Goal: Check status

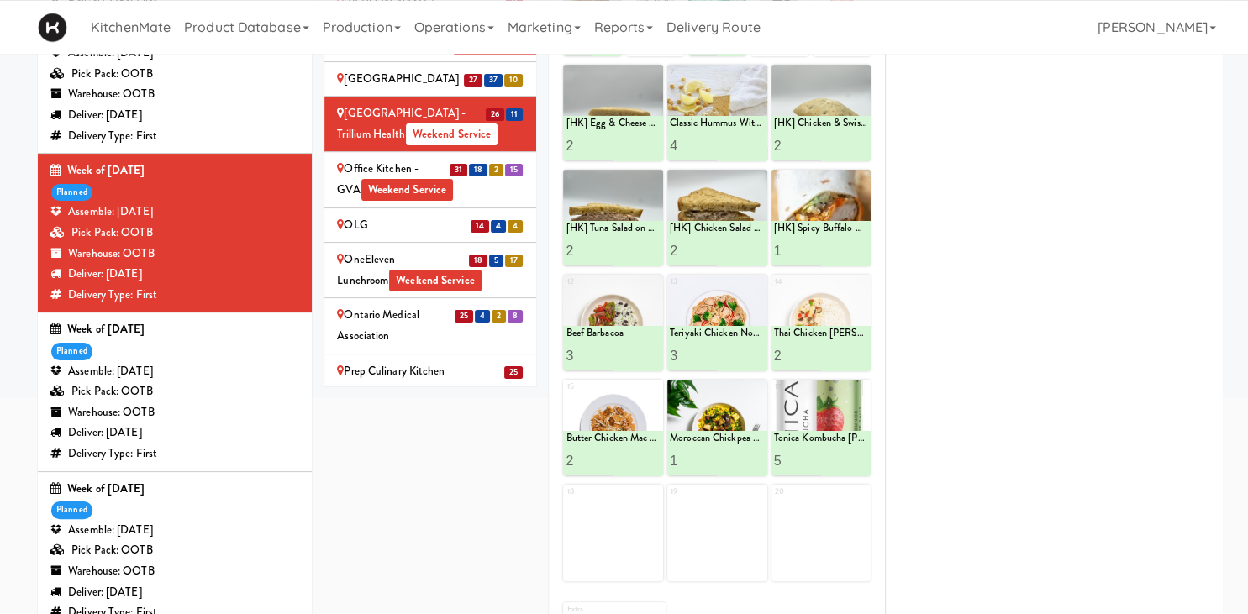
scroll to position [2927, 0]
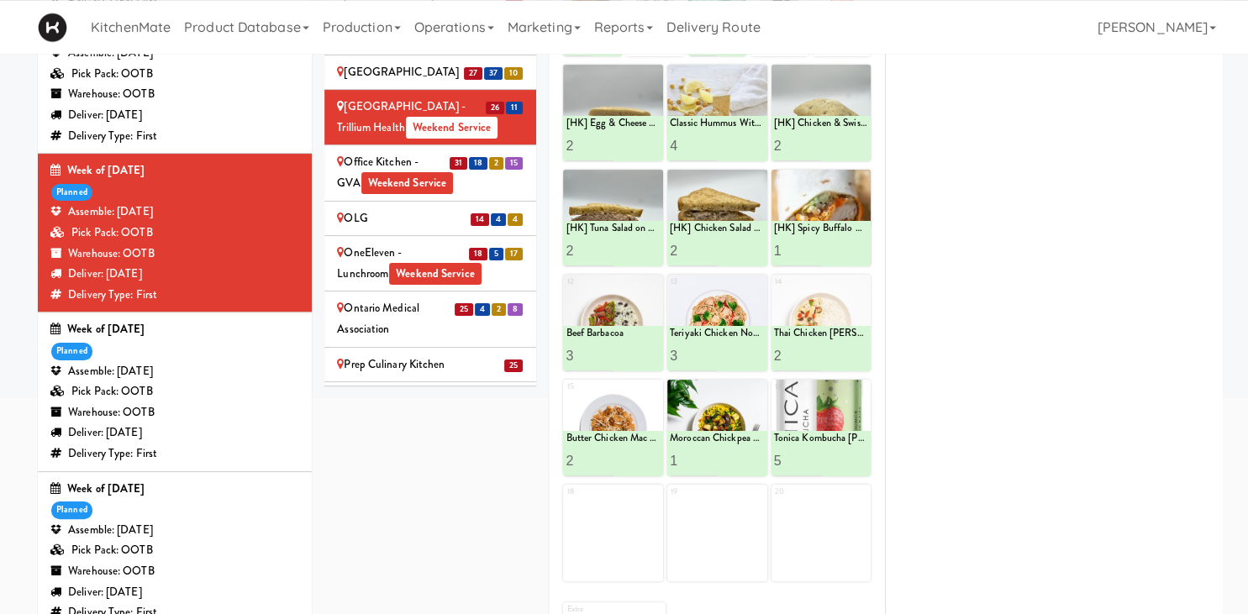
click at [396, 465] on div "Queensway Health Centre - Trillium Health Weekend Service" at bounding box center [430, 496] width 187 height 62
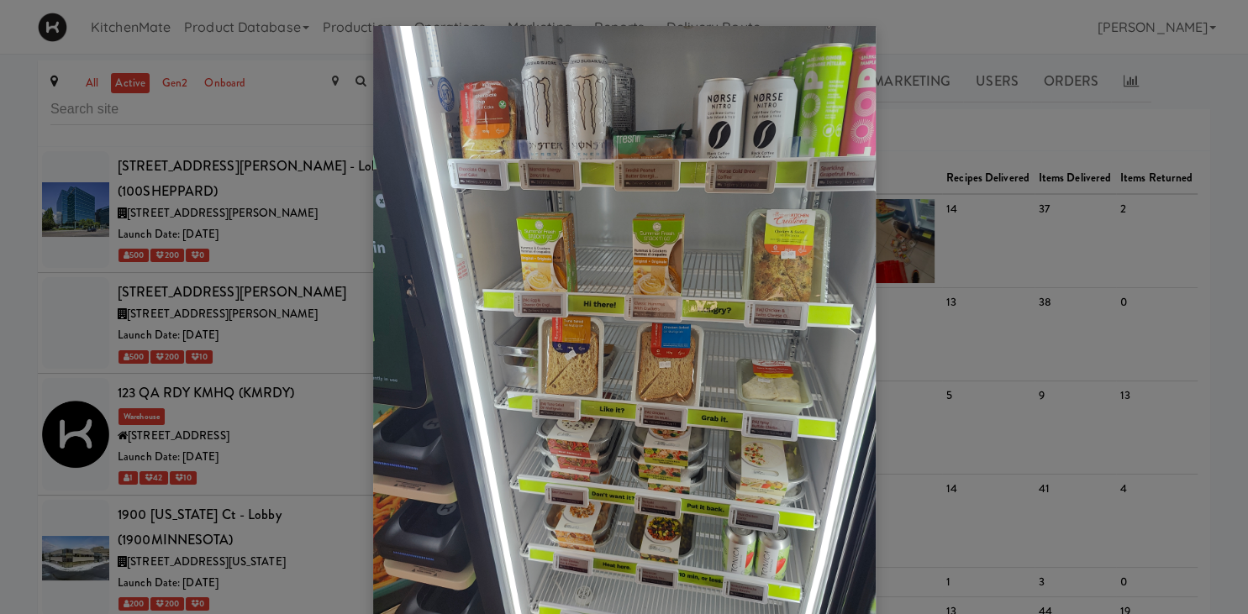
scroll to position [6352, 0]
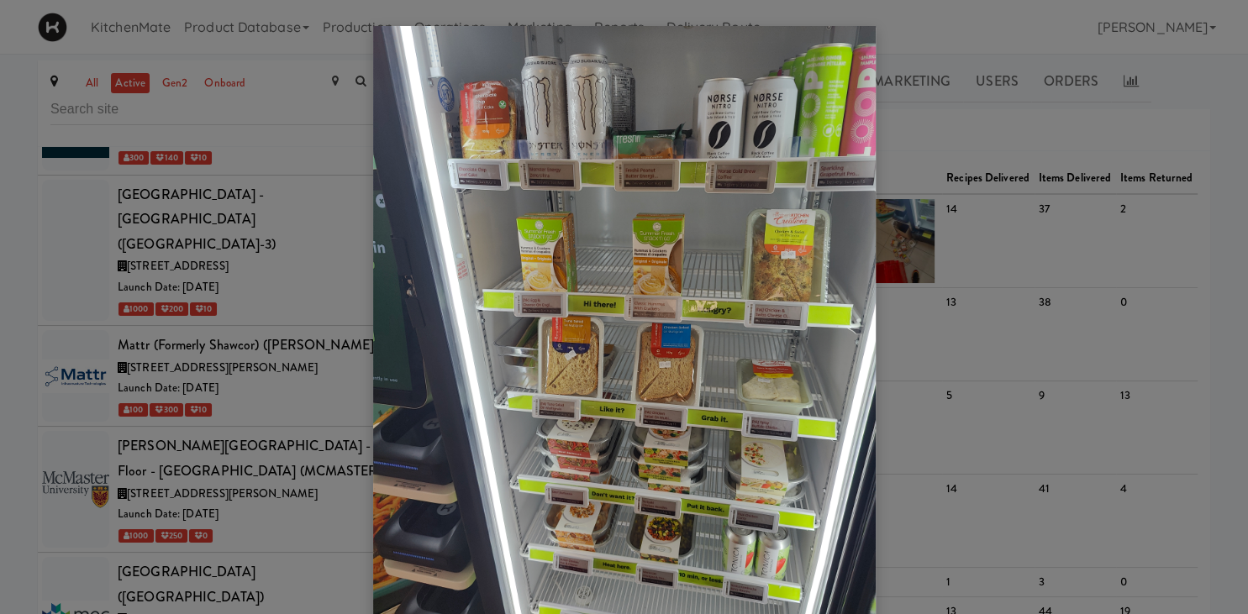
click at [276, 313] on div at bounding box center [624, 307] width 1248 height 614
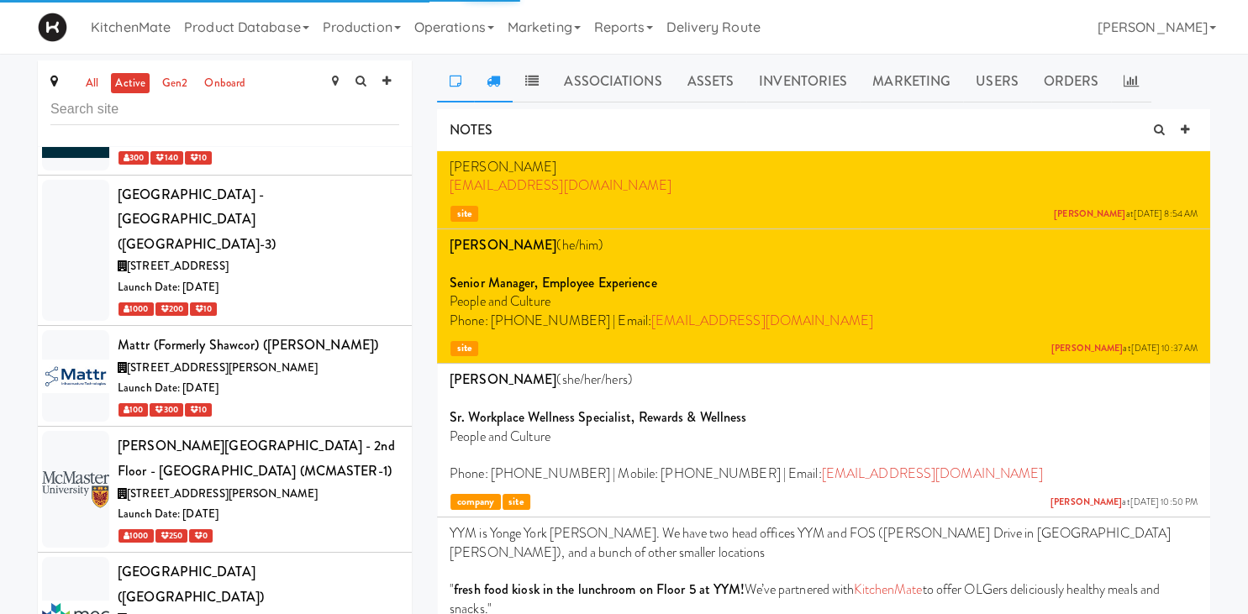
click at [485, 90] on link at bounding box center [493, 81] width 39 height 42
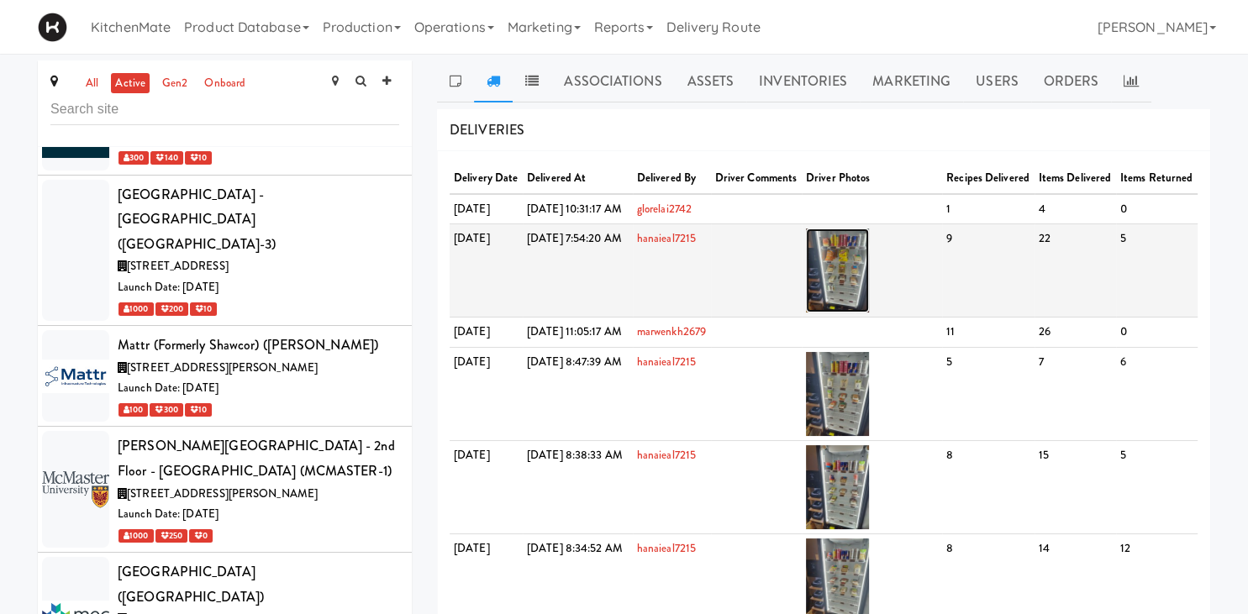
click at [852, 291] on img at bounding box center [837, 271] width 63 height 84
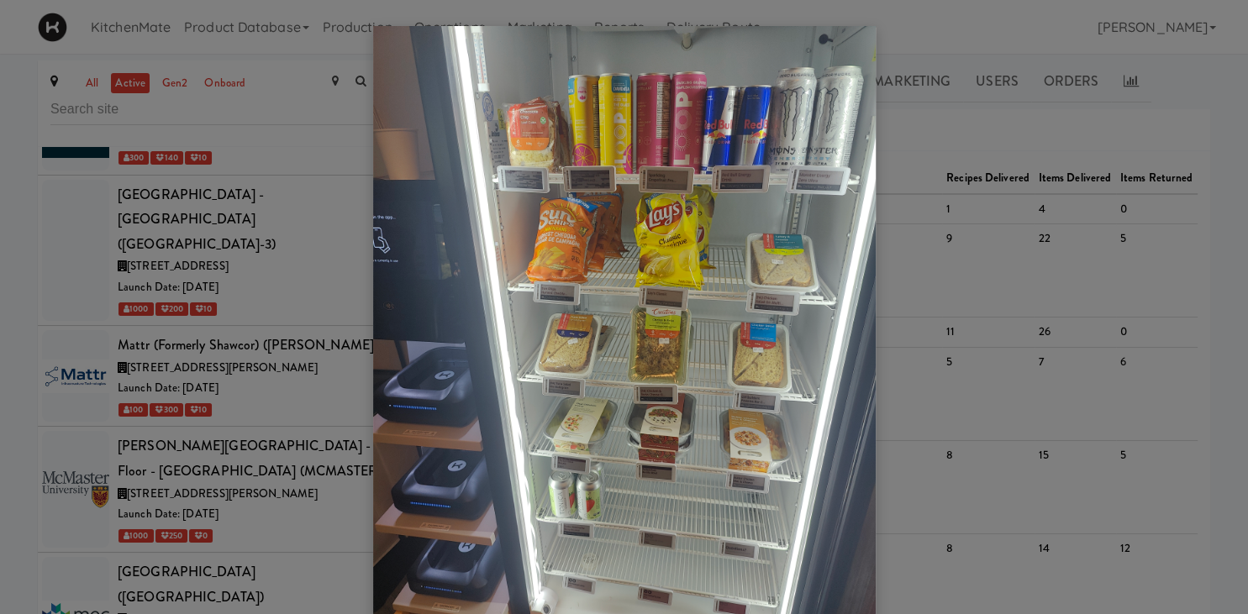
click at [150, 373] on div at bounding box center [624, 307] width 1248 height 614
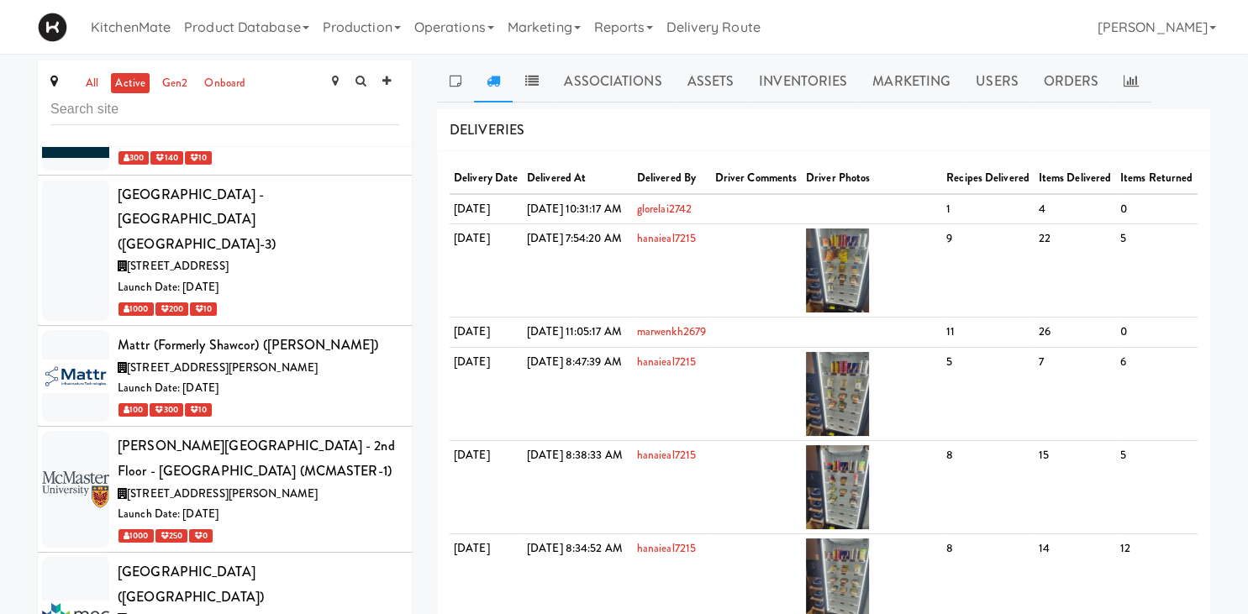
scroll to position [6571, 0]
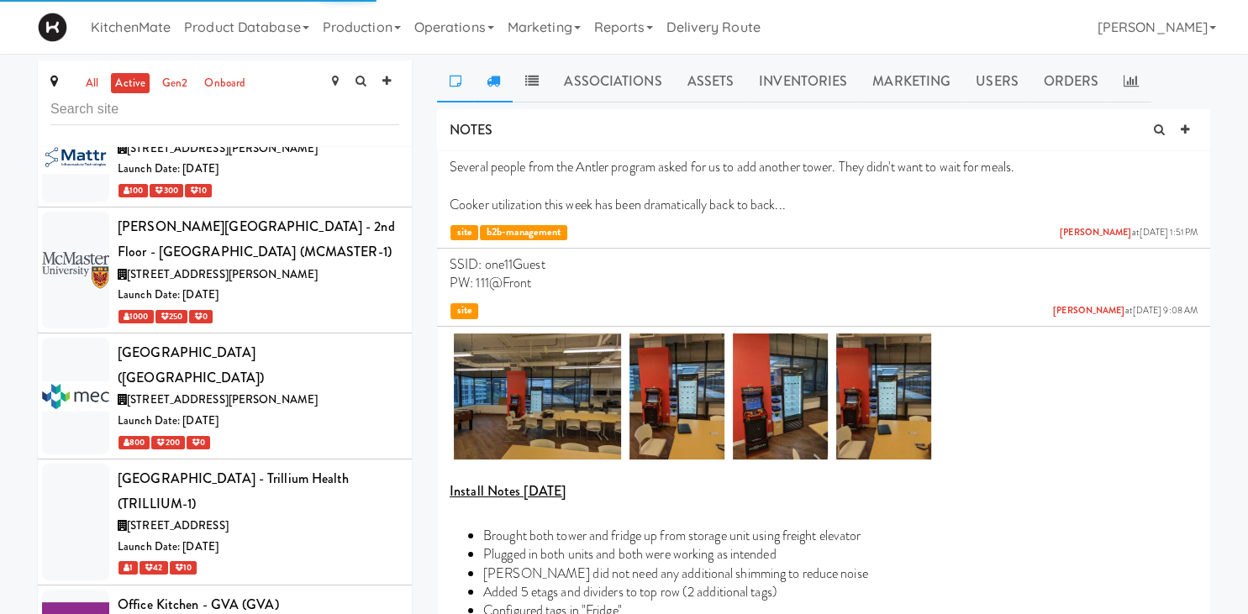
click at [499, 89] on link at bounding box center [493, 81] width 39 height 42
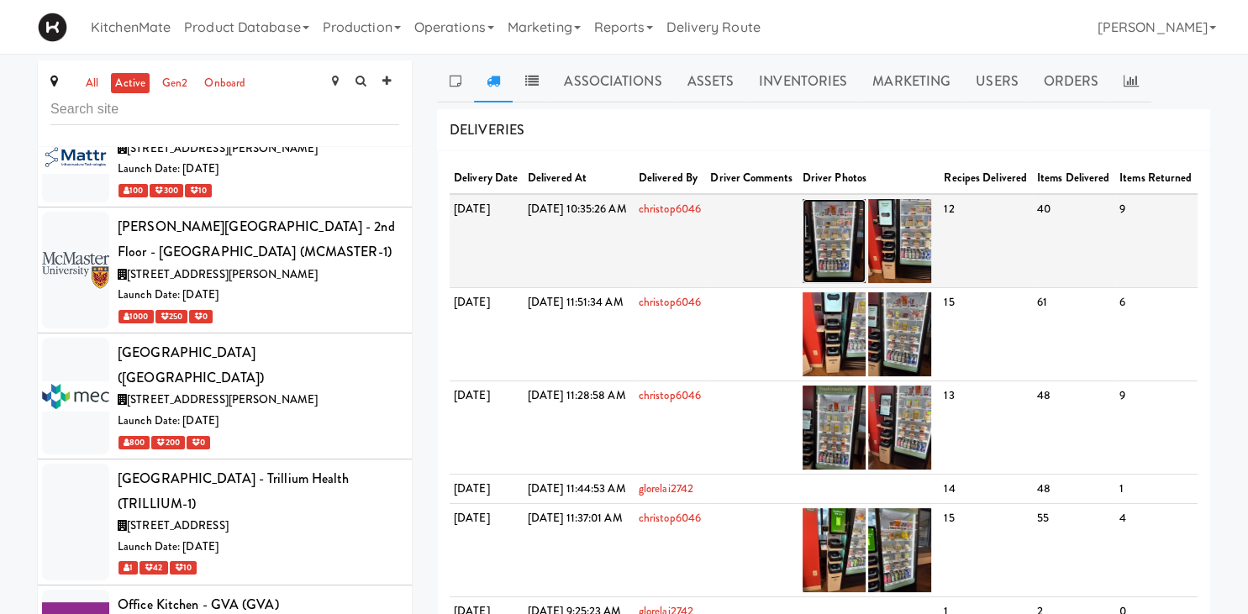
click at [865, 246] on img at bounding box center [833, 241] width 63 height 84
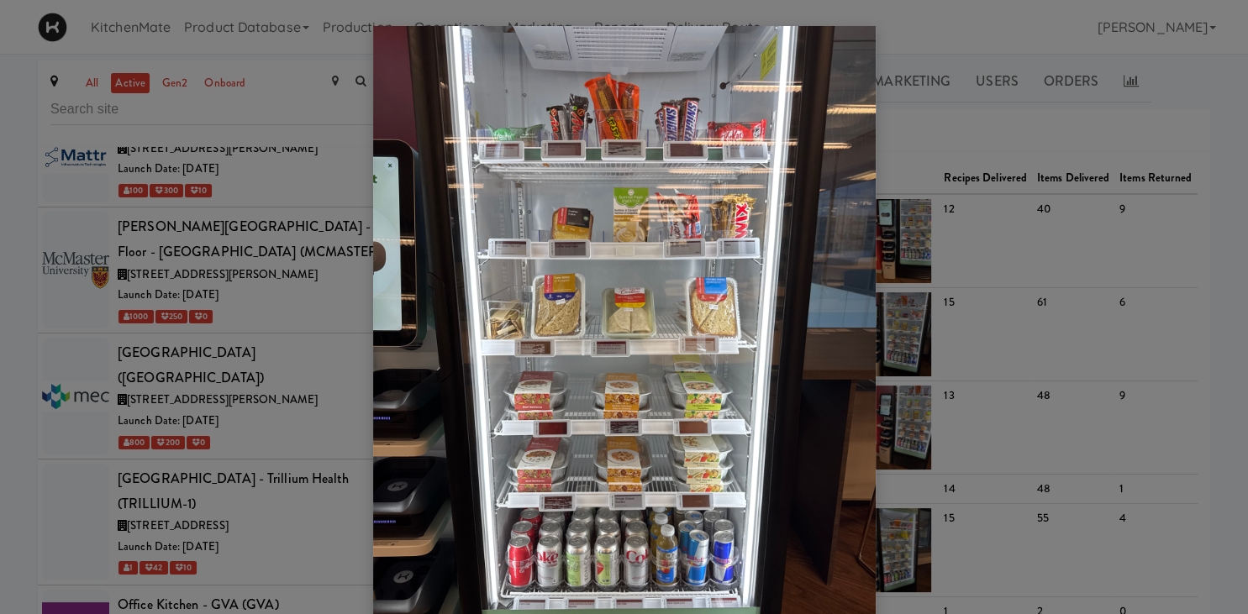
click at [944, 107] on div at bounding box center [624, 307] width 1248 height 614
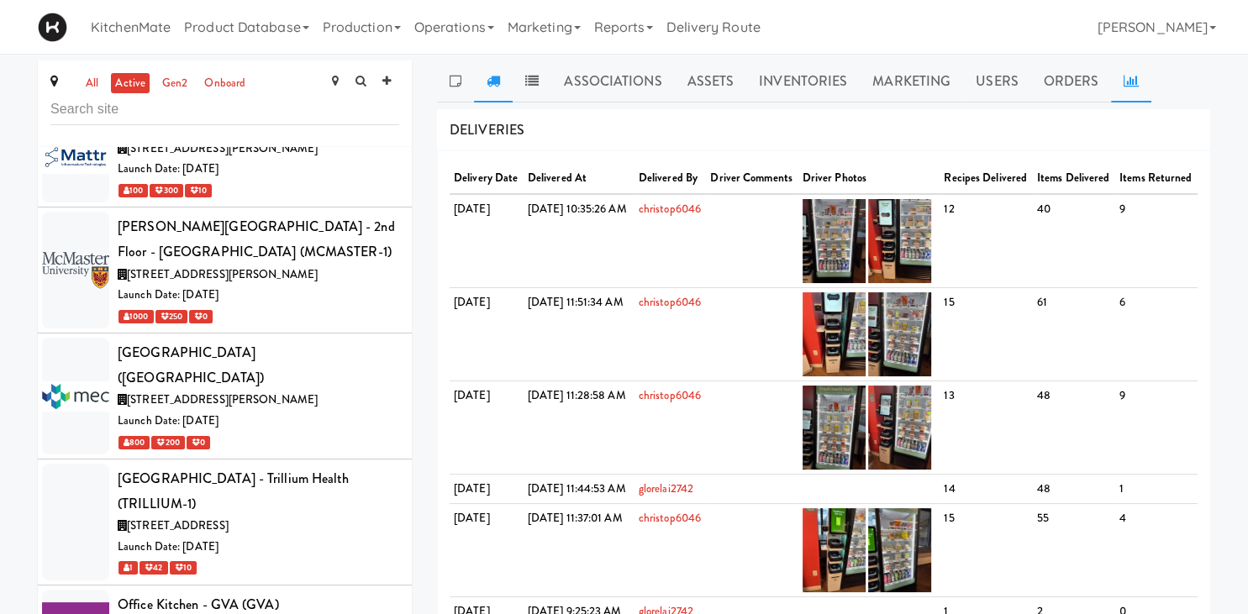
click at [1124, 82] on icon at bounding box center [1130, 80] width 15 height 13
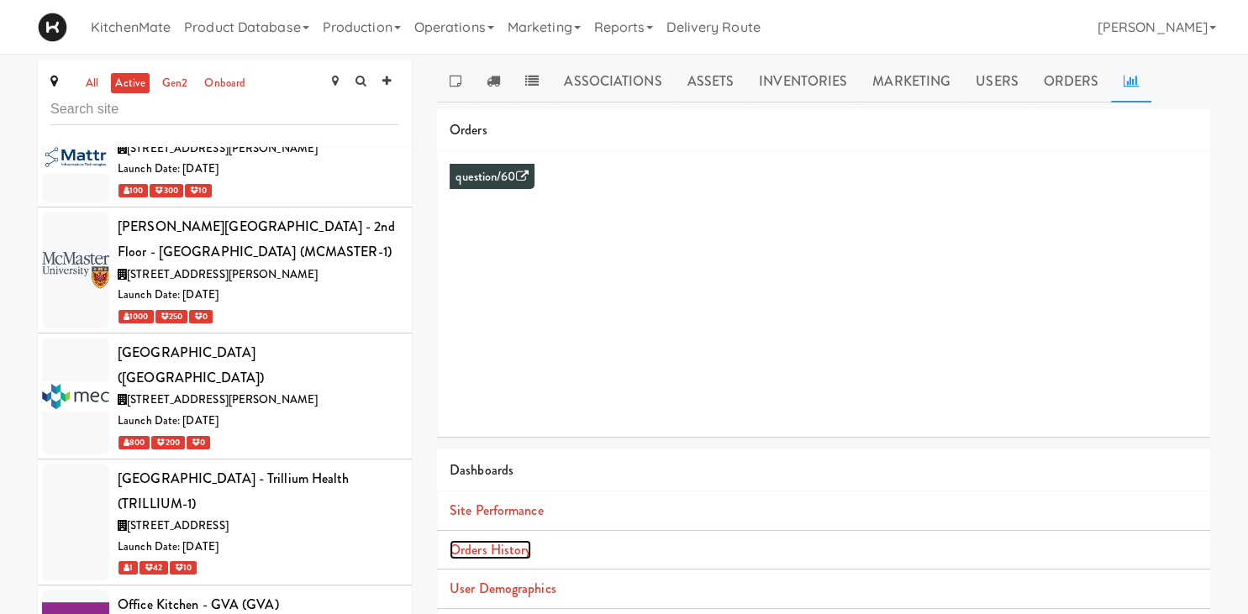
click at [525, 555] on link "Orders History" at bounding box center [491, 549] width 82 height 19
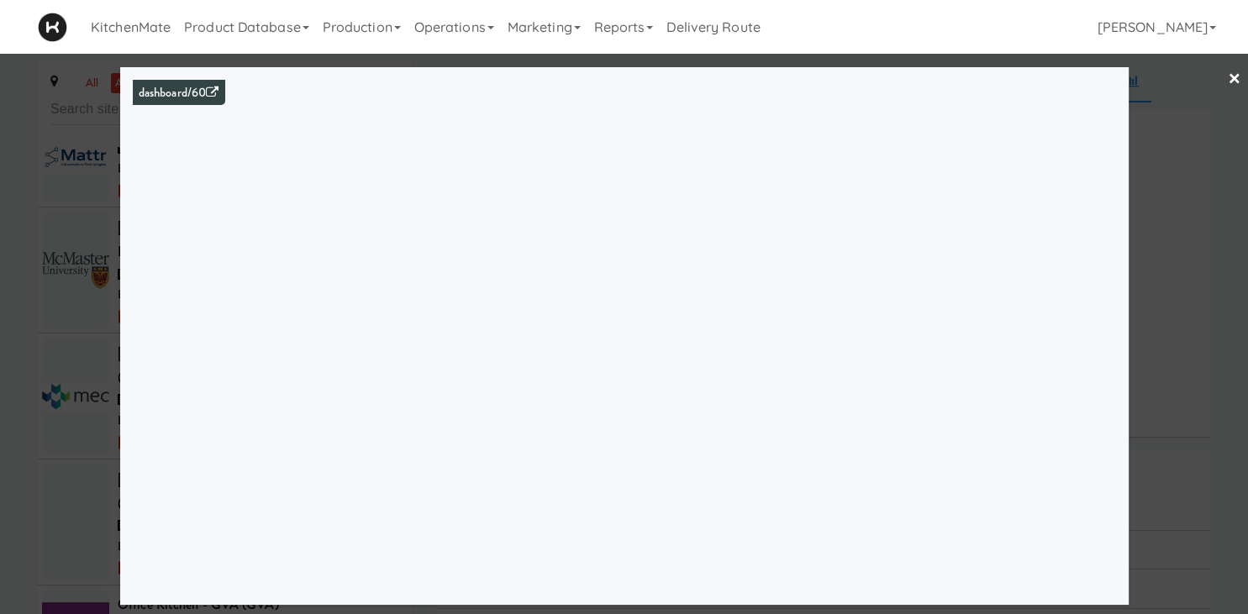
click at [12, 385] on div at bounding box center [624, 307] width 1248 height 614
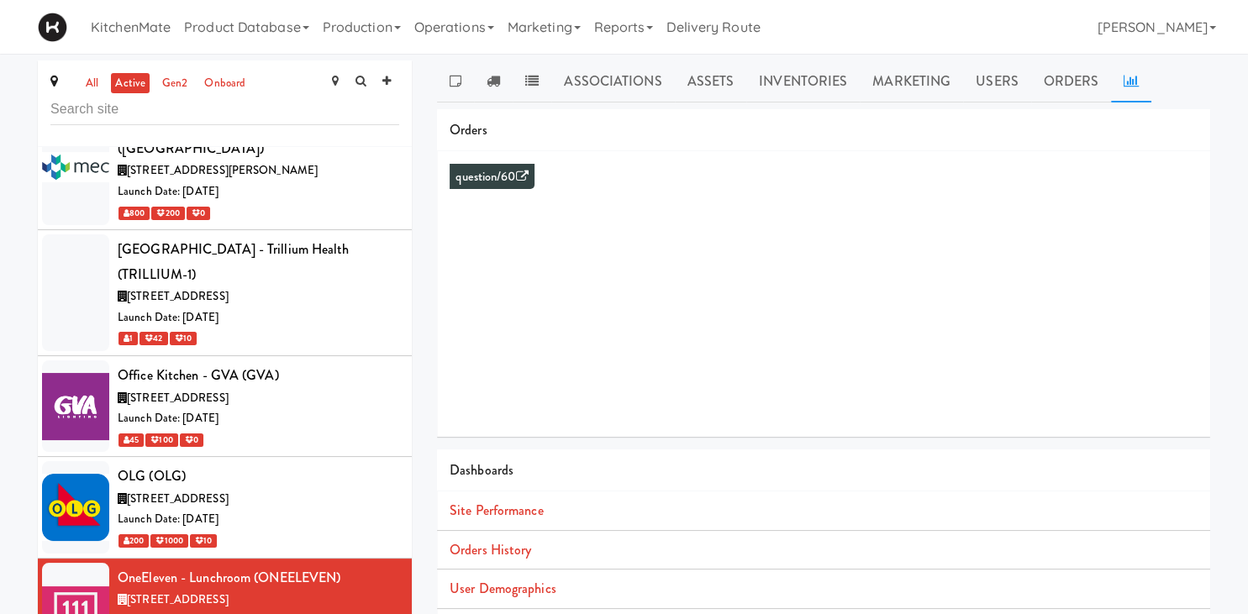
scroll to position [6798, 0]
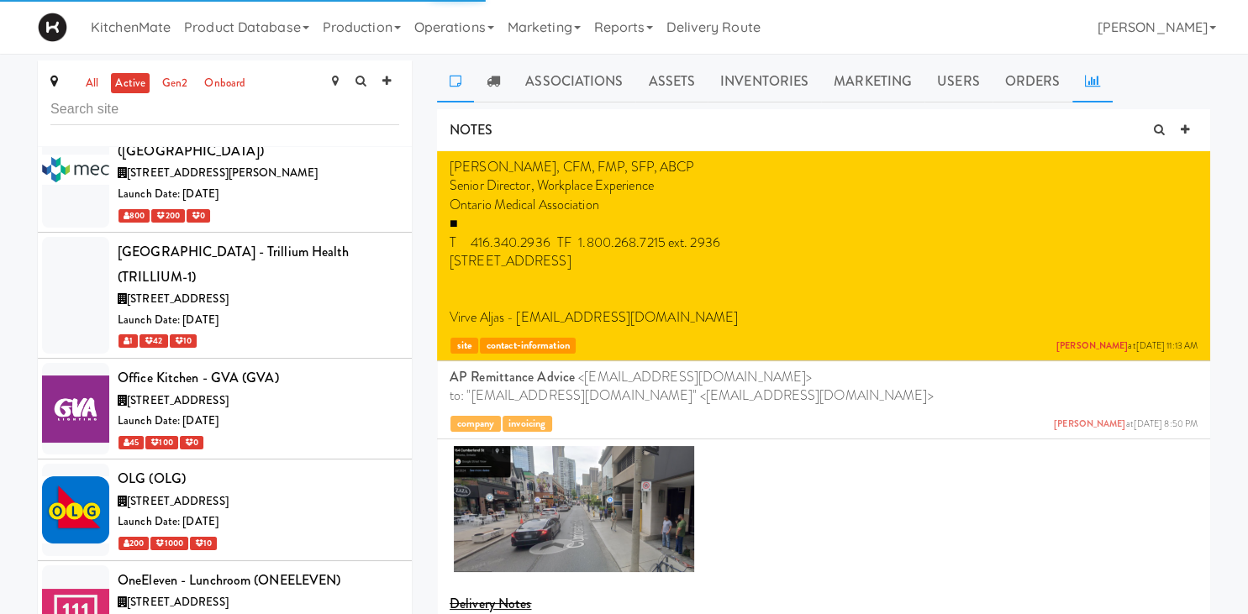
click at [1094, 79] on icon at bounding box center [1092, 80] width 15 height 13
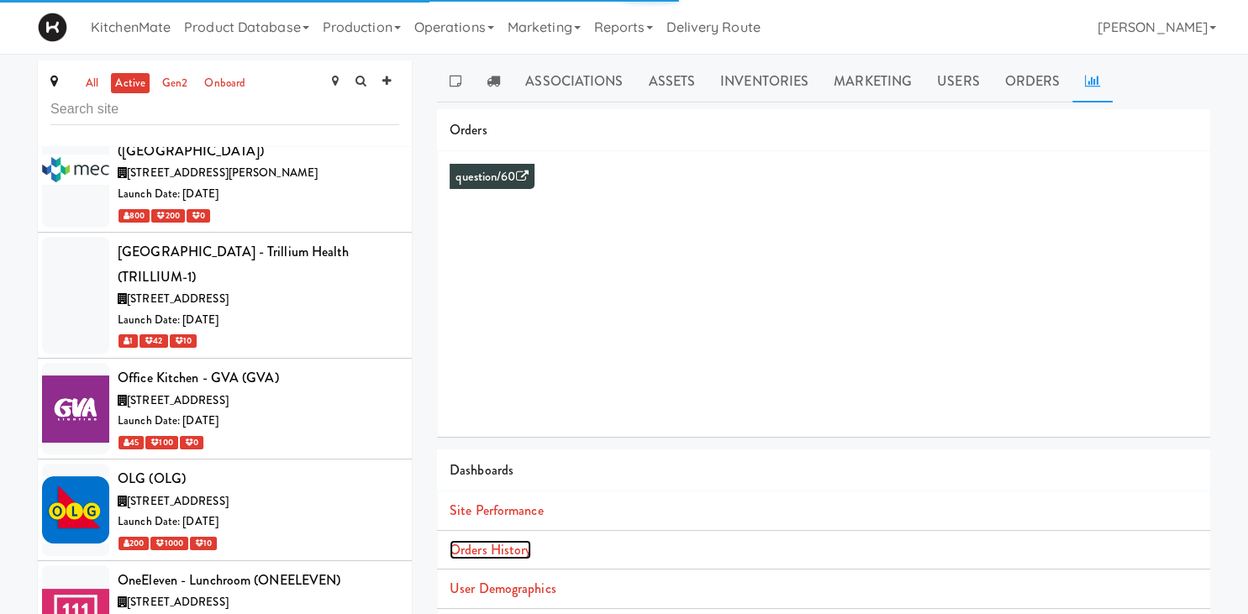
click at [516, 550] on link "Orders History" at bounding box center [491, 549] width 82 height 19
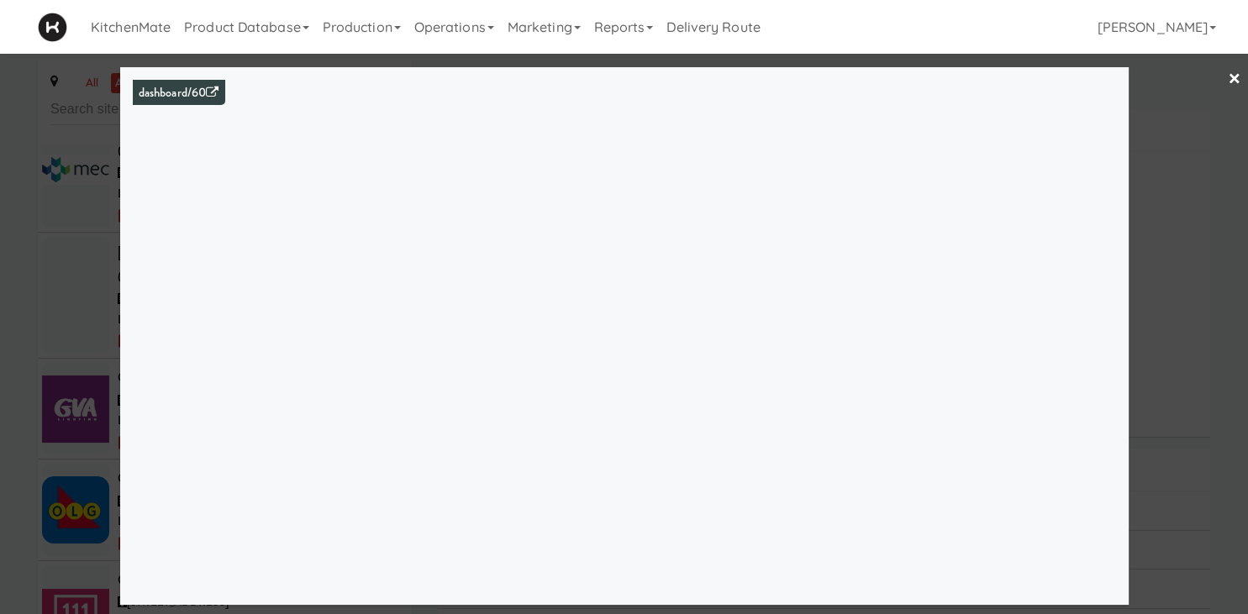
click at [96, 299] on div at bounding box center [624, 307] width 1248 height 614
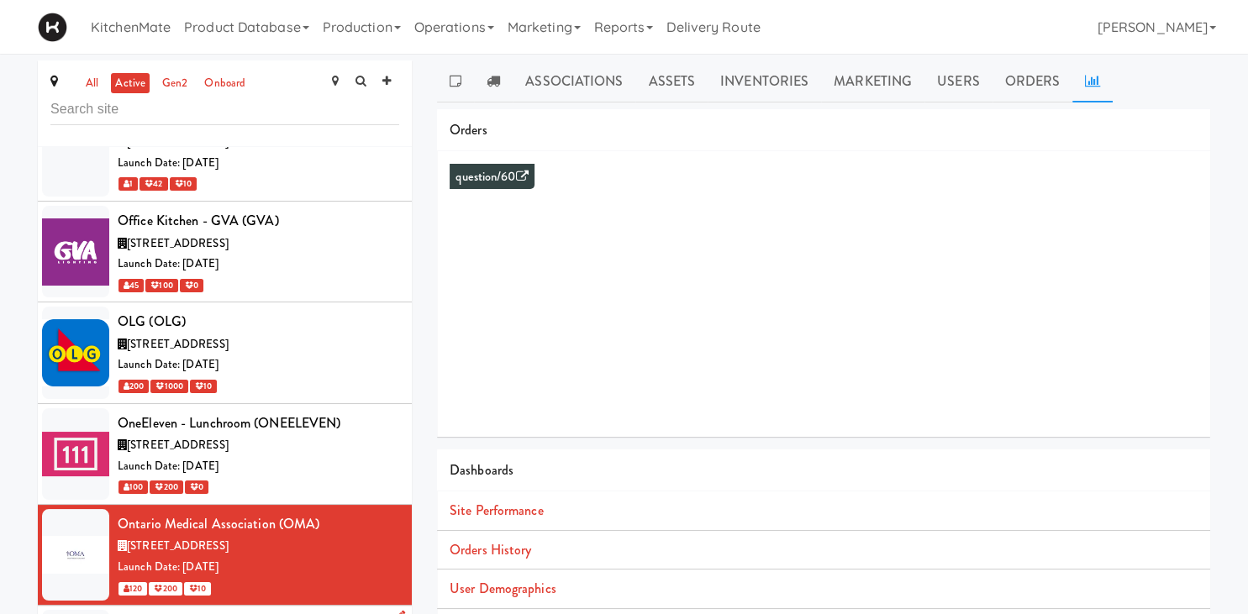
scroll to position [6956, 0]
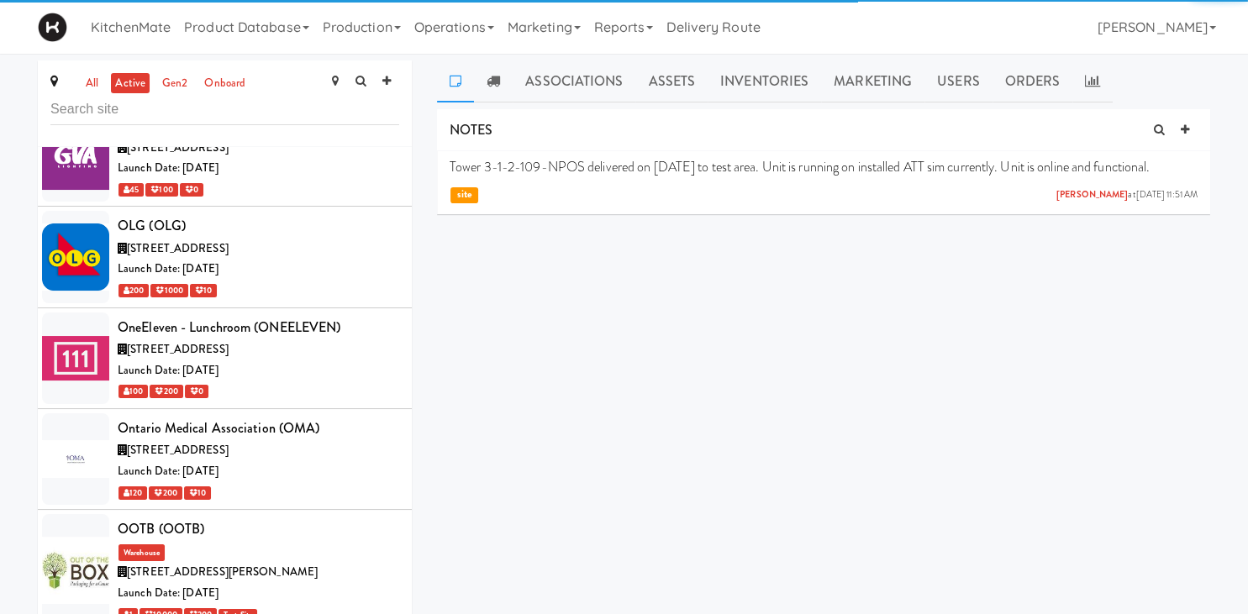
scroll to position [7048, 0]
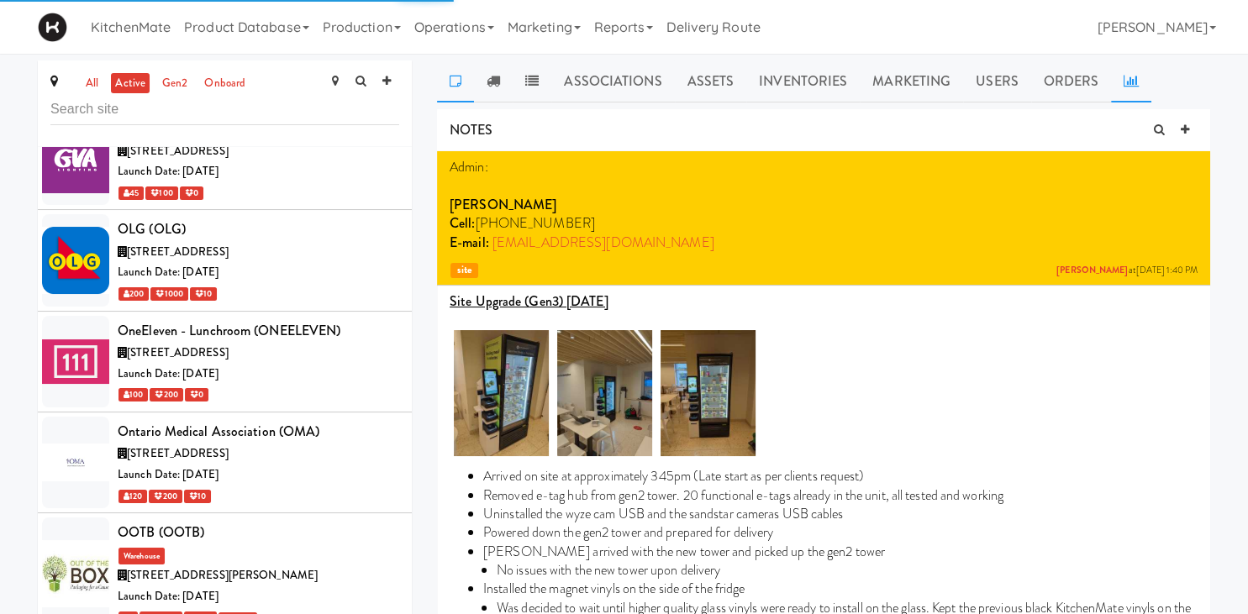
click at [1124, 88] on link at bounding box center [1131, 81] width 40 height 42
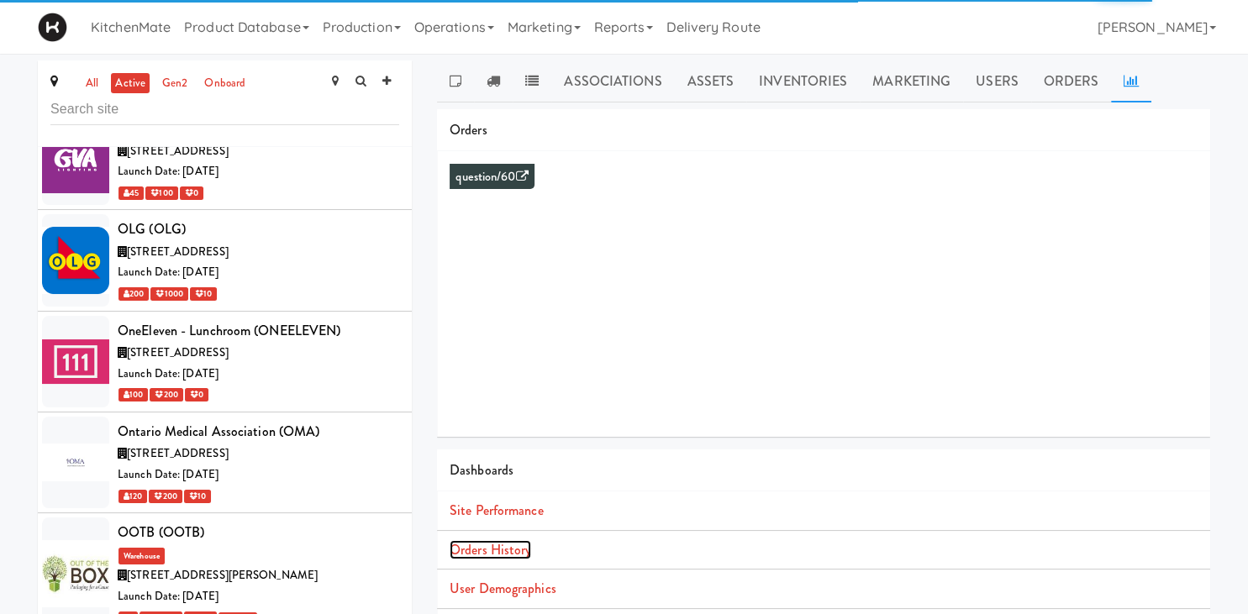
click at [523, 556] on link "Orders History" at bounding box center [491, 549] width 82 height 19
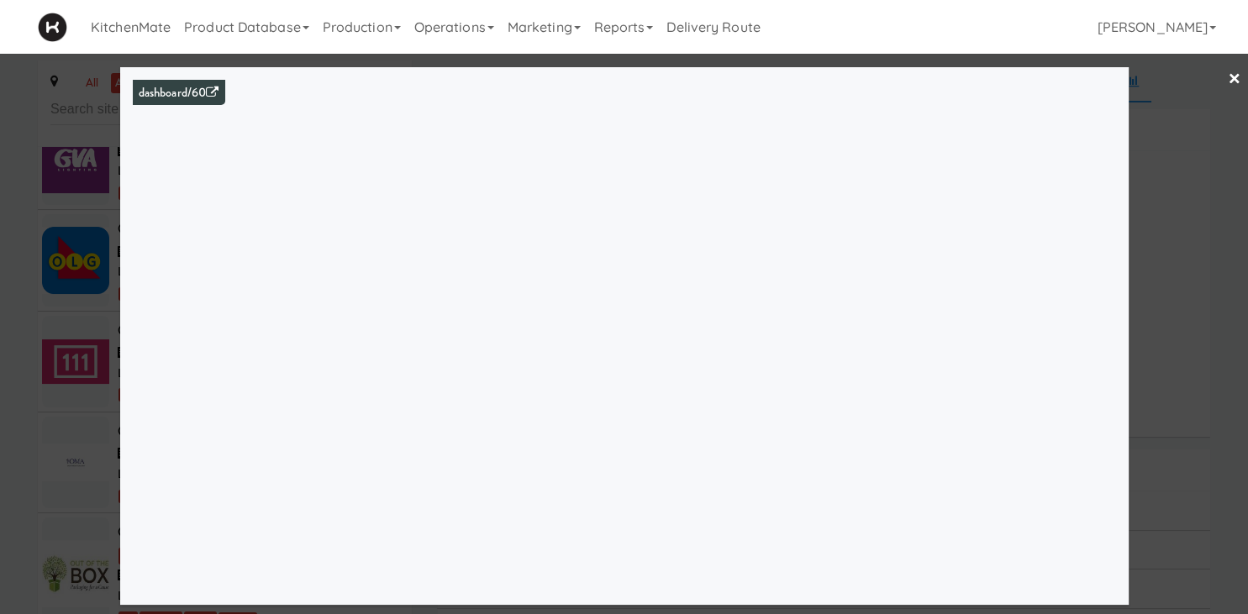
click at [30, 281] on div at bounding box center [624, 307] width 1248 height 614
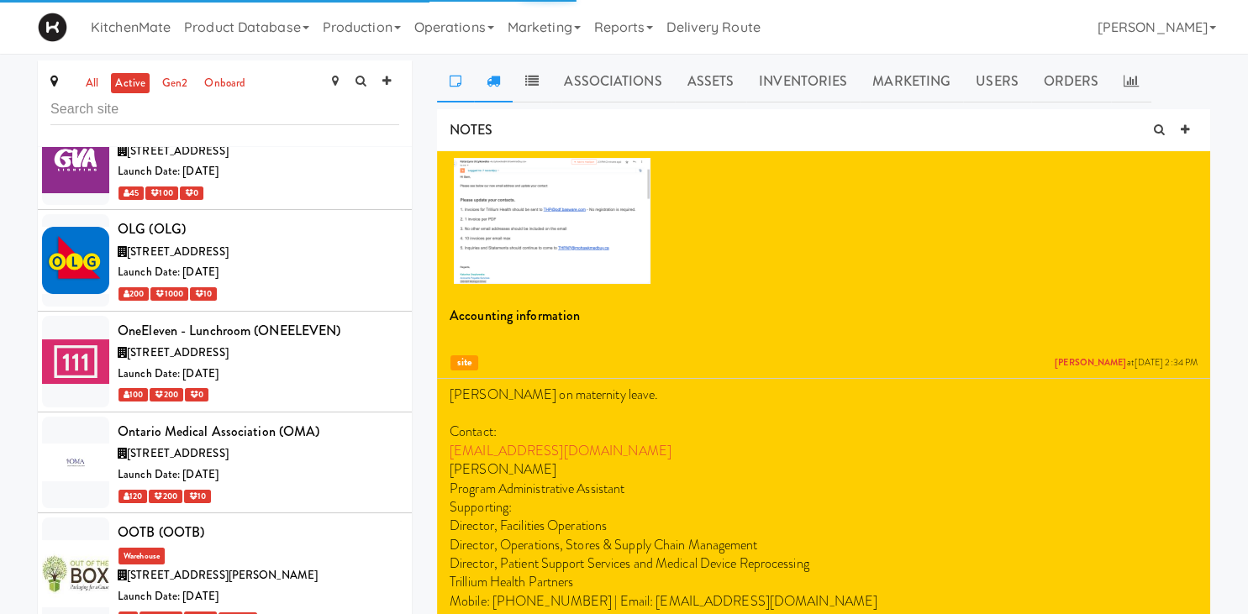
click at [496, 95] on link at bounding box center [493, 81] width 39 height 42
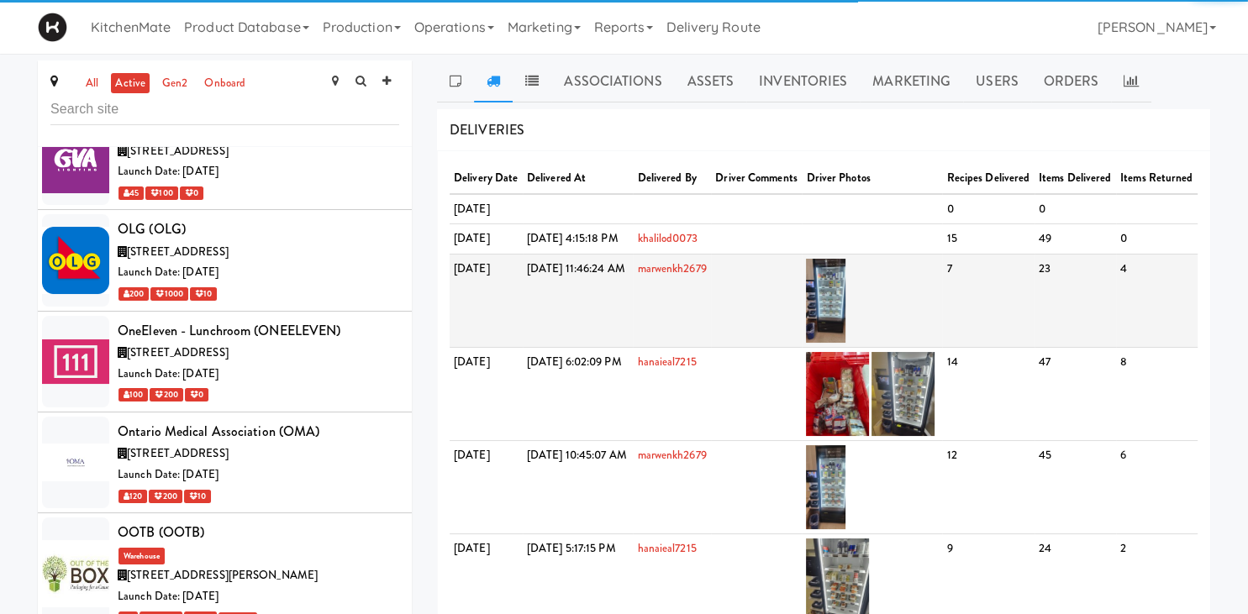
click at [802, 333] on td at bounding box center [756, 300] width 91 height 93
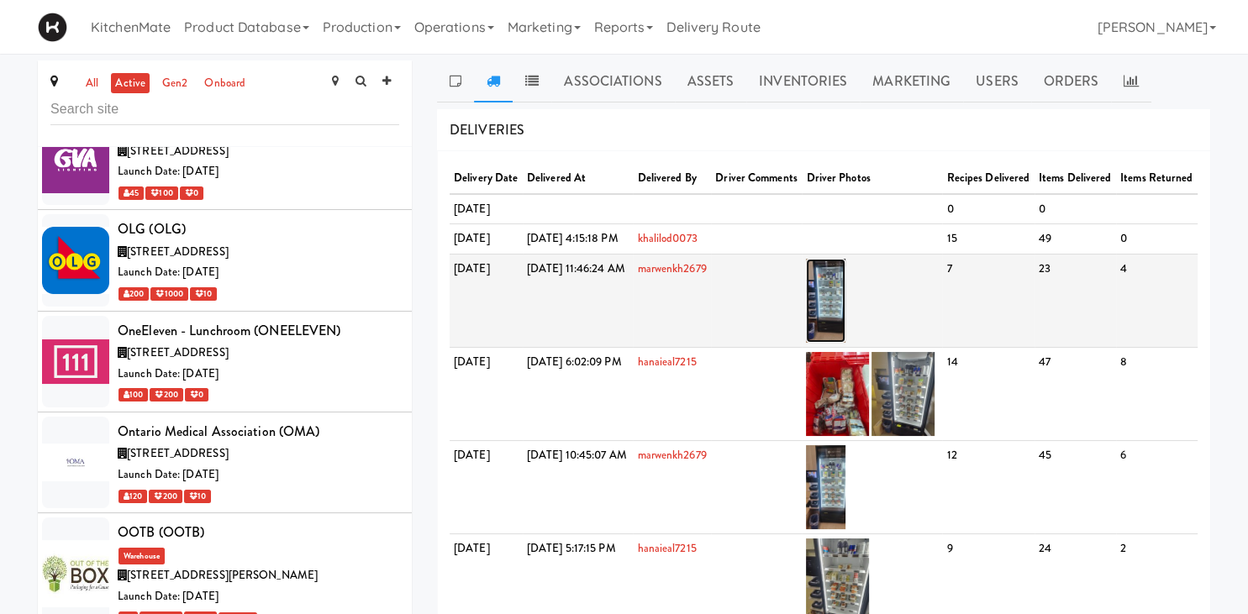
click at [845, 340] on img at bounding box center [825, 301] width 39 height 84
